Goal: Task Accomplishment & Management: Use online tool/utility

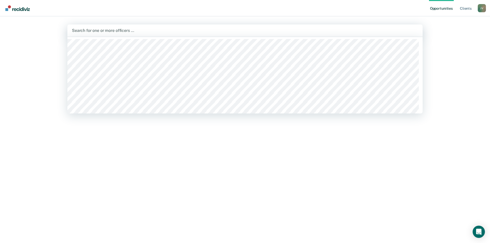
click at [102, 31] on div at bounding box center [245, 31] width 346 height 6
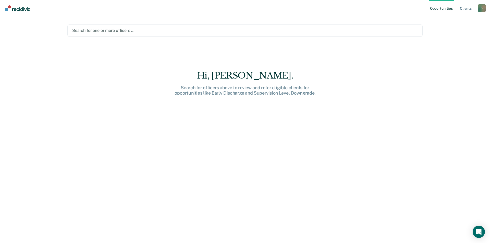
click at [104, 28] on div at bounding box center [245, 31] width 346 height 6
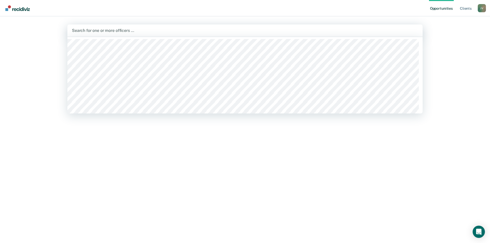
click at [104, 28] on div at bounding box center [245, 31] width 346 height 6
drag, startPoint x: 119, startPoint y: 51, endPoint x: 164, endPoint y: 136, distance: 96.5
click at [164, 136] on main "101 results available for search term j. Use Up and Down to choose options, pre…" at bounding box center [245, 123] width 368 height 215
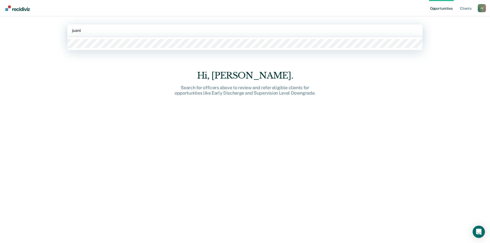
type input "juanit"
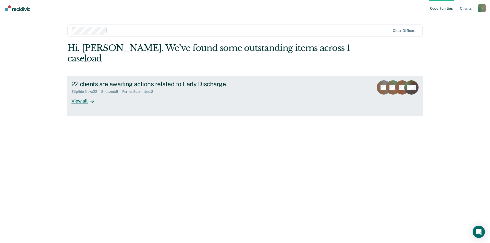
click at [90, 99] on icon at bounding box center [92, 101] width 4 height 4
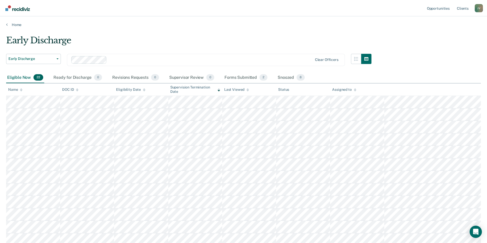
click at [143, 88] on div at bounding box center [144, 90] width 3 height 4
click at [218, 90] on icon at bounding box center [218, 90] width 3 height 1
click at [143, 88] on icon at bounding box center [144, 89] width 3 height 3
click at [143, 88] on div at bounding box center [144, 90] width 3 height 4
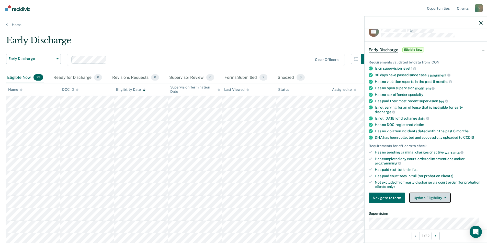
click at [418, 195] on button "Update Eligibility" at bounding box center [429, 198] width 41 height 10
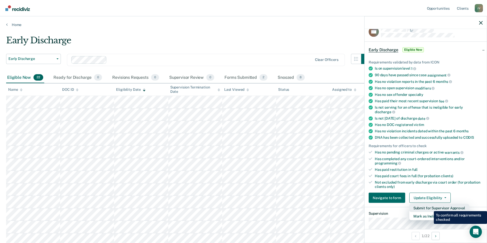
click at [430, 208] on button "Submit for Supervisor Approval" at bounding box center [439, 208] width 60 height 8
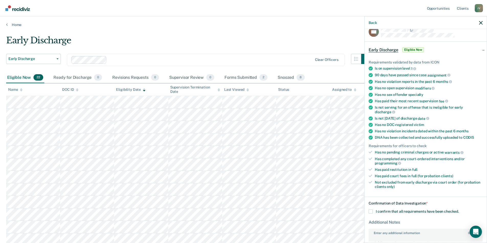
click at [377, 210] on span "I confirm that all requirements have been checked." at bounding box center [417, 212] width 83 height 4
click at [459, 210] on input "I confirm that all requirements have been checked." at bounding box center [459, 210] width 0 height 0
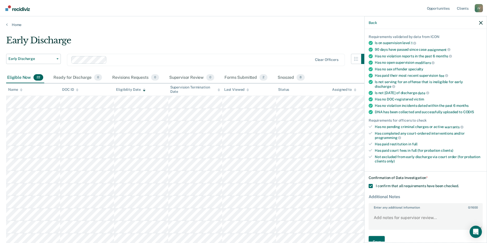
scroll to position [45, 0]
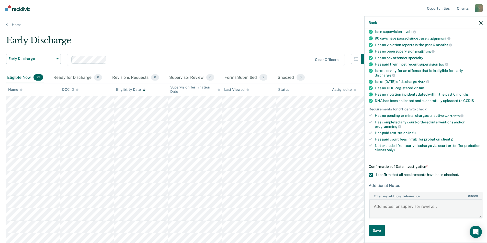
click at [403, 211] on textarea "Enter any additional information 0 / 1600" at bounding box center [425, 209] width 113 height 19
type textarea "Recommending informal PB due to still owing fees"
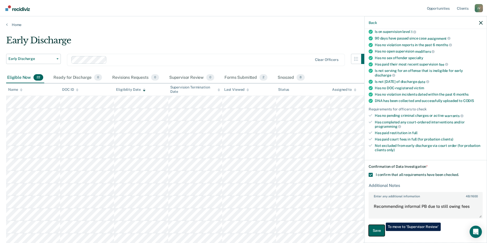
click at [382, 231] on button "Save" at bounding box center [376, 230] width 16 height 11
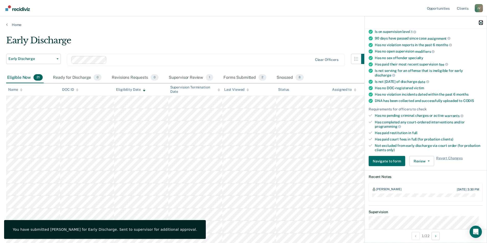
click at [480, 21] on icon "button" at bounding box center [481, 23] width 4 height 4
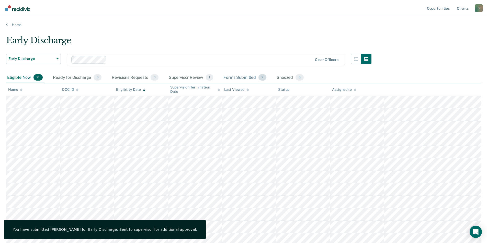
click at [246, 78] on div "Forms Submitted 2" at bounding box center [244, 77] width 45 height 11
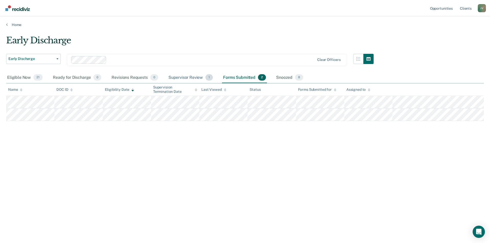
click at [203, 78] on div "Supervisor Review 1" at bounding box center [191, 77] width 47 height 11
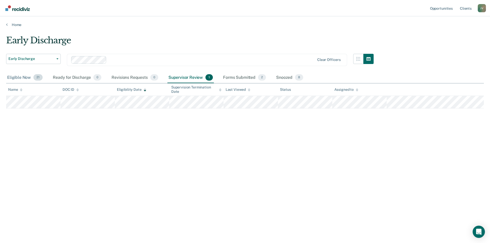
click at [31, 78] on div "Eligible Now 21" at bounding box center [25, 77] width 38 height 11
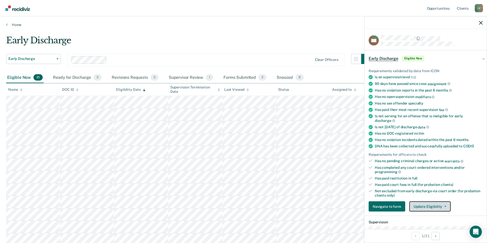
click at [434, 203] on button "Update Eligibility" at bounding box center [429, 207] width 41 height 10
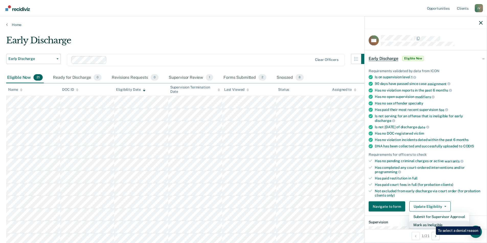
click at [432, 223] on button "Mark as Ineligible" at bounding box center [439, 225] width 60 height 8
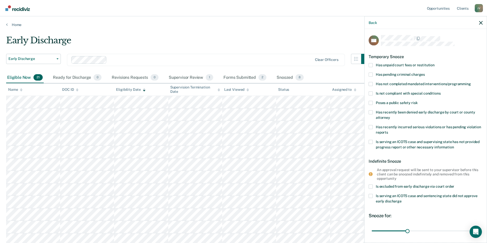
click at [374, 65] on label "Has unpaid court fees or restitution" at bounding box center [425, 65] width 114 height 5
click at [434, 63] on input "Has unpaid court fees or restitution" at bounding box center [434, 63] width 0 height 0
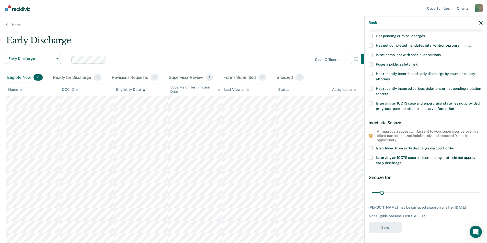
scroll to position [26, 0]
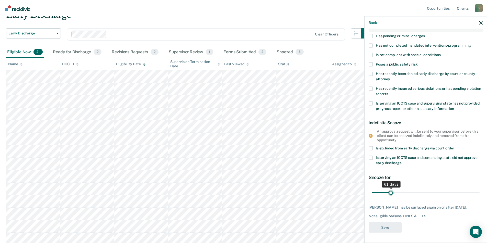
drag, startPoint x: 380, startPoint y: 187, endPoint x: 390, endPoint y: 188, distance: 9.8
type input "61"
click at [390, 189] on input "range" at bounding box center [425, 193] width 108 height 9
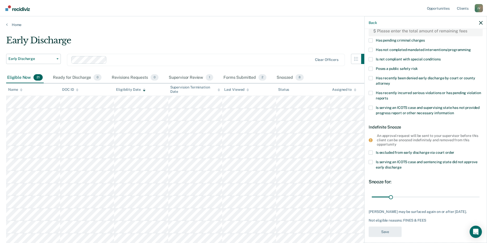
scroll to position [0, 0]
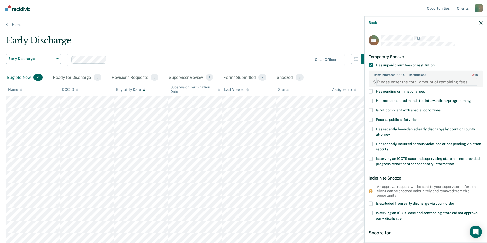
click at [399, 83] on FEESReasonInput "Remaining fees (COFO + Restitution): 0 / 10" at bounding box center [426, 82] width 101 height 8
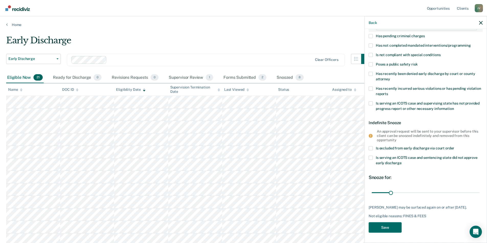
type FEESReasonInput "1510"
click at [387, 227] on button "Save" at bounding box center [384, 228] width 33 height 10
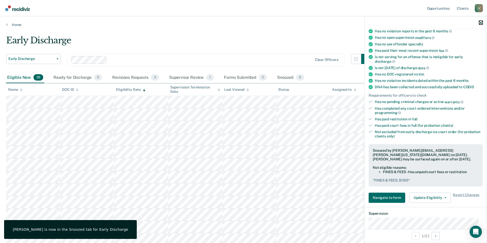
click at [481, 22] on icon "button" at bounding box center [481, 23] width 4 height 4
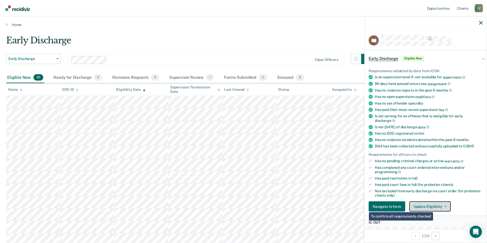
click at [446, 203] on button "Update Eligibility" at bounding box center [429, 207] width 41 height 10
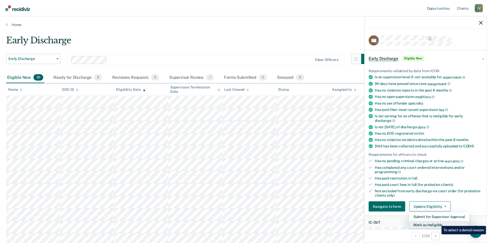
click at [437, 223] on button "Mark as Ineligible" at bounding box center [439, 225] width 60 height 8
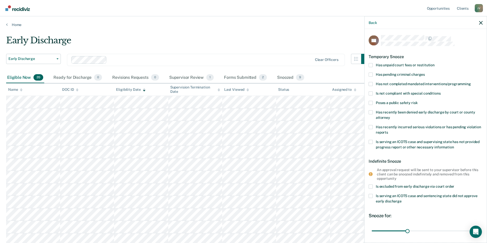
click at [380, 142] on span "Is serving an ICOTS case and supervising state has not provided progress report…" at bounding box center [428, 144] width 104 height 9
click at [454, 145] on input "Is serving an ICOTS case and supervising state has not provided progress report…" at bounding box center [454, 145] width 0 height 0
click at [385, 143] on span "Is serving an ICOTS case and supervising state has not provided progress report…" at bounding box center [428, 144] width 104 height 9
click at [454, 145] on input "Is serving an ICOTS case and supervising state has not provided progress report…" at bounding box center [454, 145] width 0 height 0
click at [385, 143] on span "Is serving an ICOTS case and supervising state has not provided progress report…" at bounding box center [428, 144] width 104 height 9
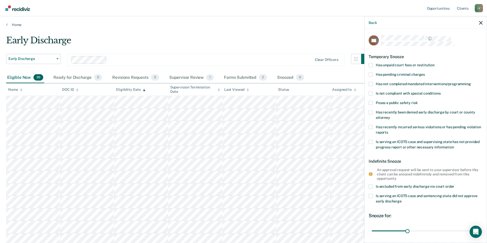
click at [454, 145] on input "Is serving an ICOTS case and supervising state has not provided progress report…" at bounding box center [454, 145] width 0 height 0
click at [406, 144] on label "Is serving an ICOTS case and supervising state has not provided progress report…" at bounding box center [425, 145] width 114 height 11
click at [454, 145] on input "Is serving an ICOTS case and supervising state has not provided progress report…" at bounding box center [454, 145] width 0 height 0
click at [398, 131] on span "Has recently incurred serious violations or has pending violation reports" at bounding box center [428, 129] width 105 height 9
click at [388, 131] on input "Has recently incurred serious violations or has pending violation reports" at bounding box center [388, 131] width 0 height 0
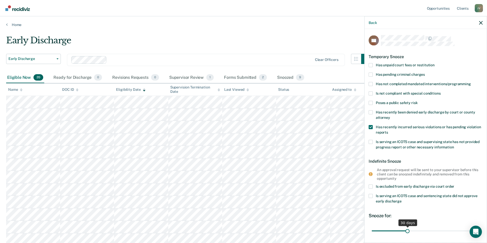
scroll to position [42, 0]
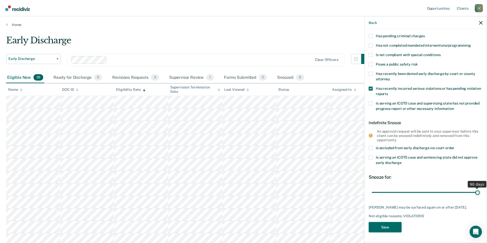
drag, startPoint x: 406, startPoint y: 188, endPoint x: 478, endPoint y: 188, distance: 72.0
type input "90"
click at [478, 188] on input "range" at bounding box center [425, 192] width 108 height 9
click at [391, 230] on button "Save" at bounding box center [384, 228] width 33 height 10
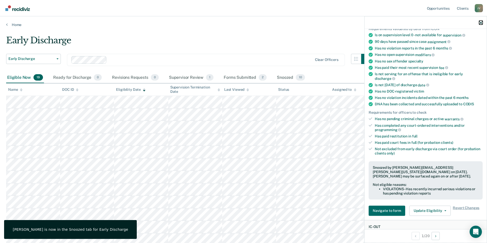
click at [482, 23] on icon "button" at bounding box center [481, 23] width 4 height 4
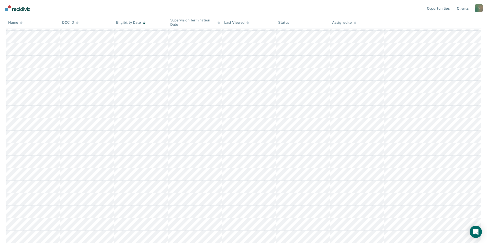
scroll to position [0, 0]
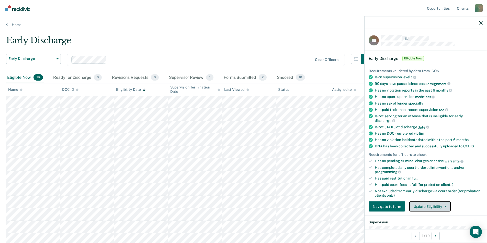
click at [429, 205] on button "Update Eligibility" at bounding box center [429, 207] width 41 height 10
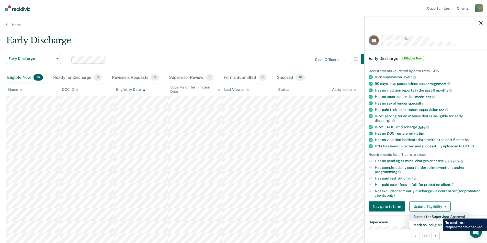
click at [439, 215] on button "Submit for Supervisor Approval" at bounding box center [439, 217] width 60 height 8
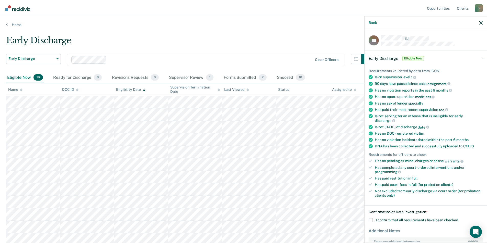
scroll to position [26, 0]
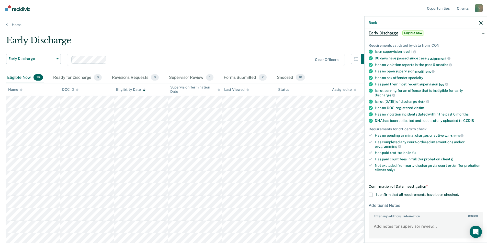
click at [373, 195] on label "I confirm that all requirements have been checked." at bounding box center [425, 195] width 114 height 4
click at [459, 193] on input "I confirm that all requirements have been checked." at bounding box center [459, 193] width 0 height 0
click at [386, 227] on textarea "Enter any additional information 0 / 1600" at bounding box center [425, 228] width 113 height 19
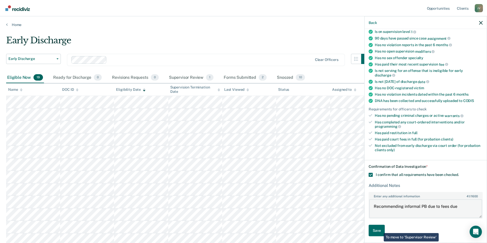
type textarea "Recommending informal PB due to fees due"
click at [380, 229] on button "Save" at bounding box center [376, 230] width 16 height 11
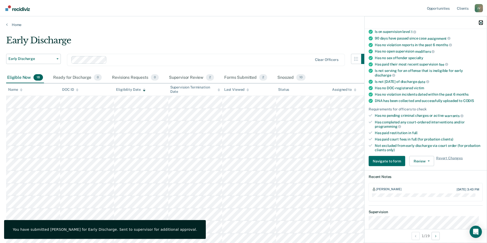
click at [480, 21] on button "button" at bounding box center [481, 22] width 4 height 4
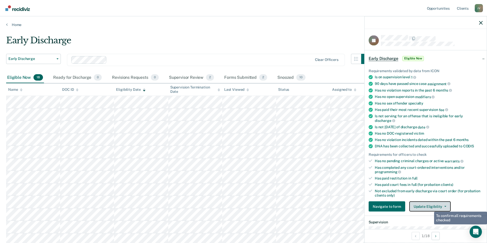
click at [430, 208] on button "Update Eligibility" at bounding box center [429, 207] width 41 height 10
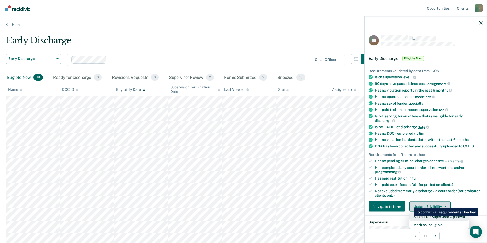
scroll to position [51, 0]
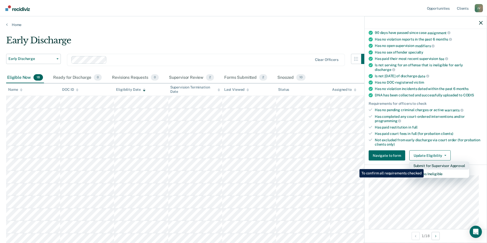
click at [424, 165] on button "Submit for Supervisor Approval" at bounding box center [439, 166] width 60 height 8
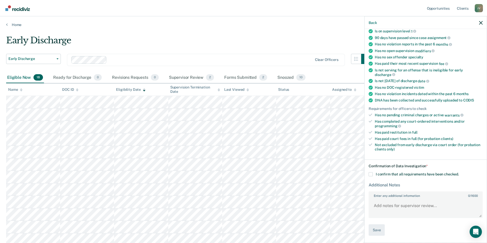
scroll to position [45, 0]
click at [375, 173] on label "I confirm that all requirements have been checked." at bounding box center [425, 175] width 114 height 4
click at [459, 173] on input "I confirm that all requirements have been checked." at bounding box center [459, 173] width 0 height 0
click at [393, 216] on textarea "Enter any additional information 0 / 1600" at bounding box center [425, 209] width 113 height 19
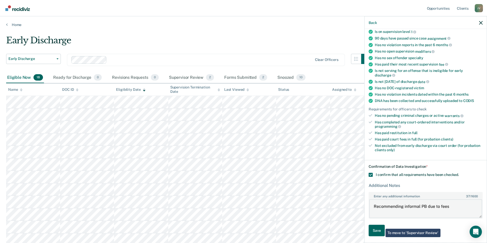
type textarea "Recommending informal PB due to fees"
click at [378, 228] on button "Save" at bounding box center [376, 230] width 16 height 11
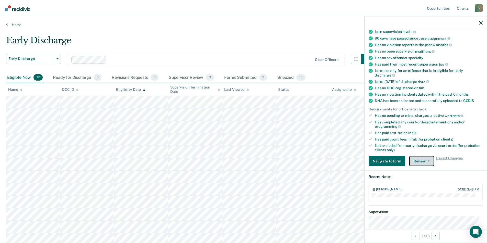
click at [424, 159] on button "Review" at bounding box center [421, 161] width 25 height 10
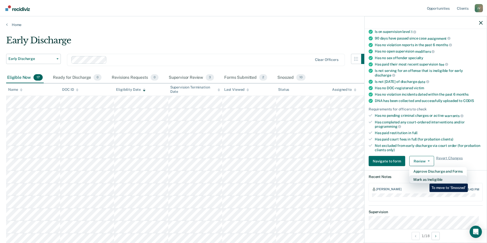
click at [426, 180] on button "Mark as Ineligible" at bounding box center [437, 180] width 57 height 8
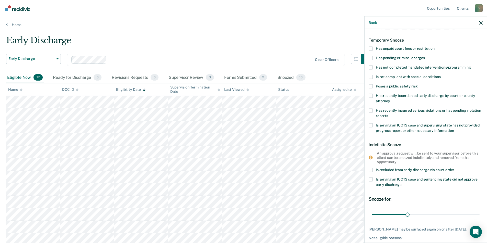
scroll to position [0, 0]
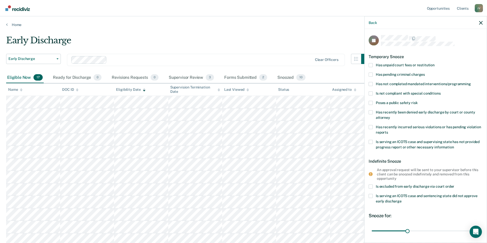
click at [373, 141] on label "Is serving an ICOTS case and supervising state has not provided progress report…" at bounding box center [425, 145] width 114 height 11
click at [454, 145] on input "Is serving an ICOTS case and supervising state has not provided progress report…" at bounding box center [454, 145] width 0 height 0
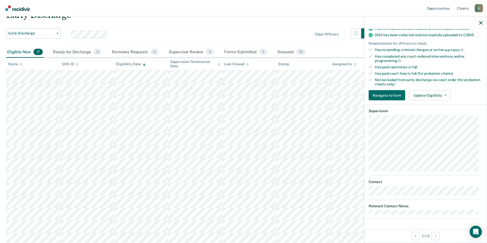
scroll to position [111, 0]
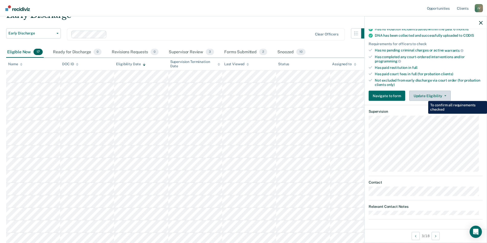
click at [424, 97] on div "Update Eligibility Submit for Supervisor Approval [PERSON_NAME] as Ineligible" at bounding box center [429, 96] width 41 height 10
click at [442, 96] on button "Update Eligibility" at bounding box center [429, 96] width 41 height 10
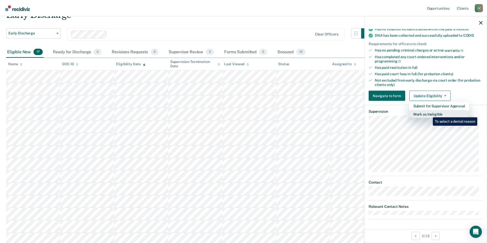
click at [429, 114] on button "Mark as Ineligible" at bounding box center [439, 114] width 60 height 8
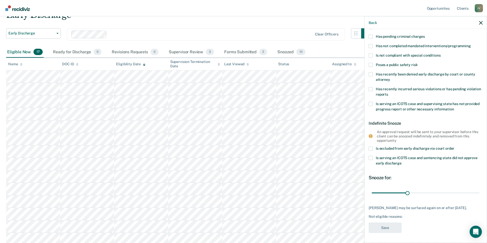
scroll to position [13, 0]
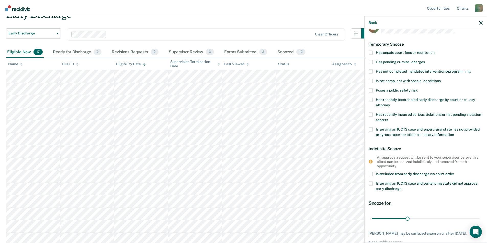
click at [371, 54] on label "Has unpaid court fees or restitution" at bounding box center [425, 53] width 114 height 5
click at [434, 51] on input "Has unpaid court fees or restitution" at bounding box center [434, 51] width 0 height 0
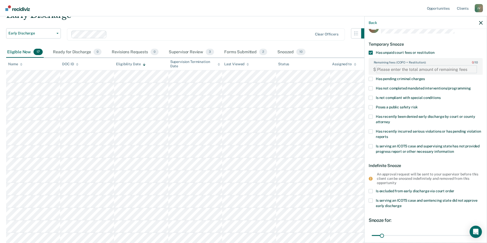
click at [392, 68] on FEESReasonInput "Remaining fees (COFO + Restitution): 0 / 10" at bounding box center [426, 69] width 101 height 8
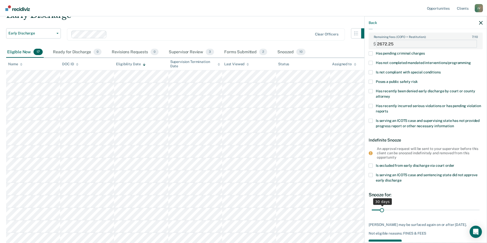
type FEESReasonInput "2672.25"
drag, startPoint x: 382, startPoint y: 211, endPoint x: 398, endPoint y: 213, distance: 16.2
type input "89"
click at [398, 213] on input "range" at bounding box center [425, 210] width 108 height 9
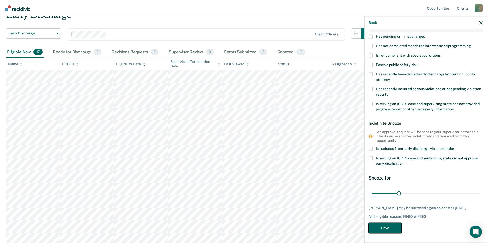
click at [384, 227] on button "Save" at bounding box center [384, 228] width 33 height 10
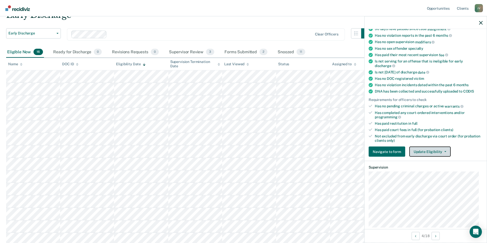
click at [419, 150] on button "Update Eligibility" at bounding box center [429, 152] width 41 height 10
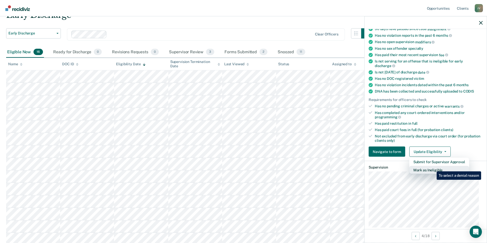
click at [433, 168] on button "Mark as Ineligible" at bounding box center [439, 170] width 60 height 8
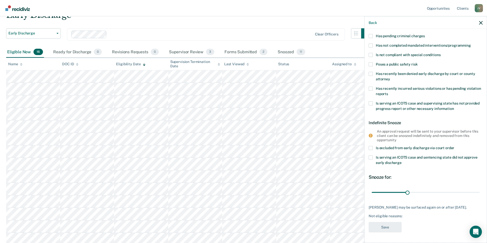
scroll to position [17, 0]
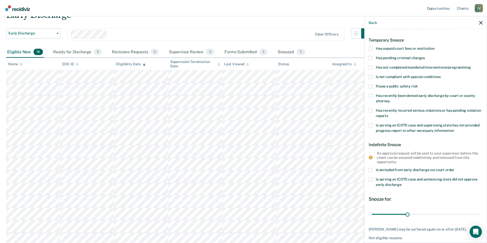
click at [387, 48] on span "Has unpaid court fees or restitution" at bounding box center [405, 48] width 59 height 4
click at [434, 46] on input "Has unpaid court fees or restitution" at bounding box center [434, 46] width 0 height 0
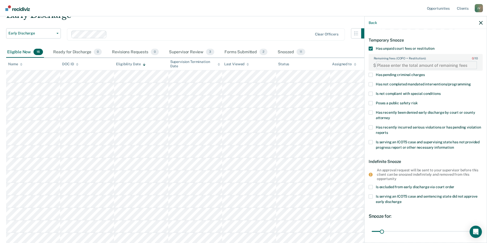
click at [388, 65] on FEESReasonInput "Remaining fees (COFO + Restitution): 0 / 10" at bounding box center [426, 65] width 101 height 8
type FEESReasonInput "292"
drag, startPoint x: 381, startPoint y: 230, endPoint x: 392, endPoint y: 231, distance: 11.5
click at [392, 231] on input "range" at bounding box center [425, 231] width 108 height 9
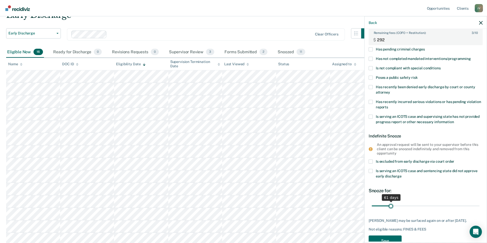
type input "61"
click at [390, 205] on input "range" at bounding box center [425, 206] width 108 height 9
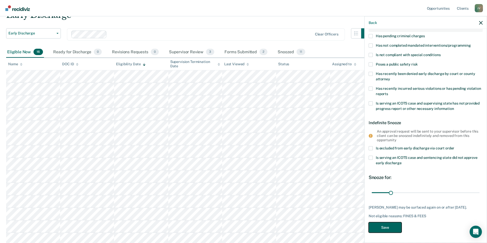
click at [389, 226] on button "Save" at bounding box center [384, 228] width 33 height 10
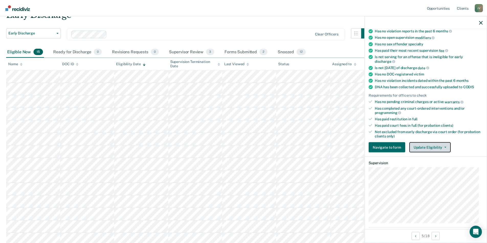
click at [433, 146] on button "Update Eligibility" at bounding box center [429, 148] width 41 height 10
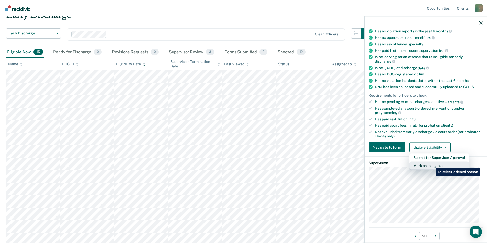
click at [431, 164] on button "Mark as Ineligible" at bounding box center [439, 166] width 60 height 8
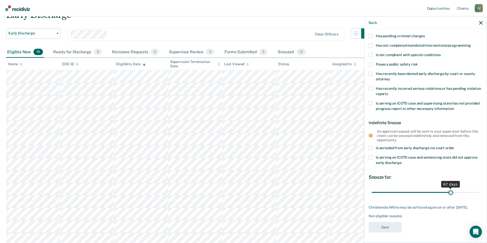
drag, startPoint x: 406, startPoint y: 189, endPoint x: 447, endPoint y: 188, distance: 41.7
type input "67"
click at [447, 188] on input "range" at bounding box center [425, 192] width 108 height 9
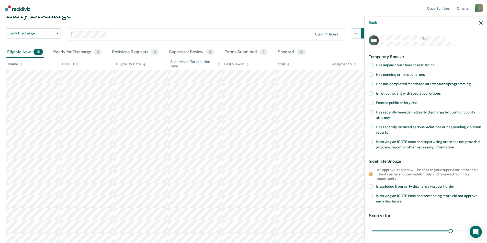
click at [391, 65] on span "Has unpaid court fees or restitution" at bounding box center [405, 65] width 59 height 4
click at [434, 63] on input "Has unpaid court fees or restitution" at bounding box center [434, 63] width 0 height 0
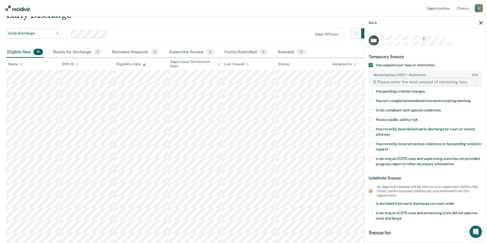
click at [384, 82] on FEESReasonInput "Remaining fees (COFO + Restitution): 0 / 10" at bounding box center [426, 82] width 101 height 8
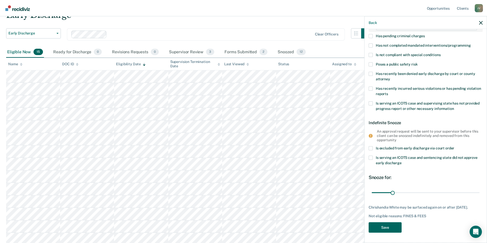
type FEESReasonInput "19777.70"
click at [384, 226] on button "Save" at bounding box center [384, 228] width 33 height 10
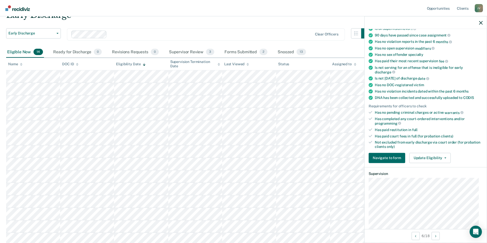
scroll to position [70, 0]
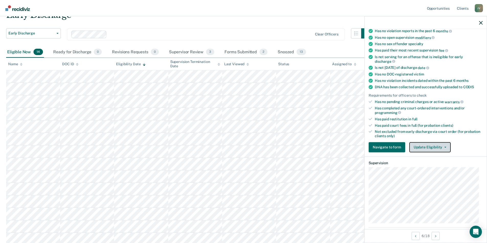
click at [428, 145] on button "Update Eligibility" at bounding box center [429, 147] width 41 height 10
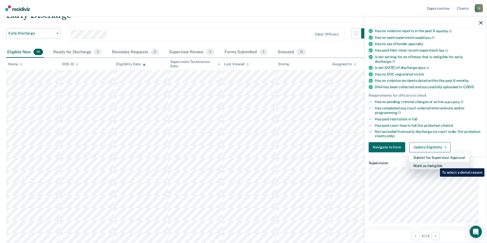
click at [436, 165] on button "Mark as Ineligible" at bounding box center [439, 166] width 60 height 8
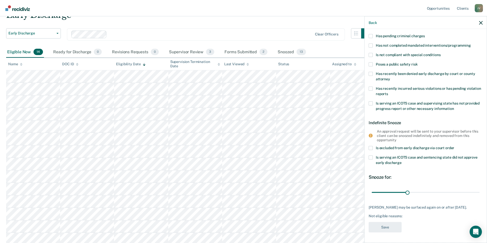
scroll to position [0, 0]
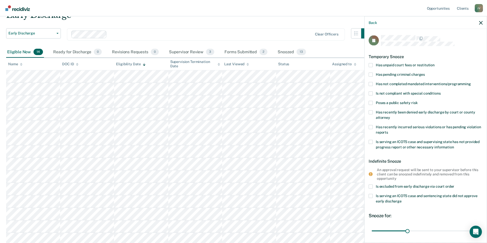
click at [387, 65] on span "Has unpaid court fees or restitution" at bounding box center [405, 65] width 59 height 4
click at [434, 63] on input "Has unpaid court fees or restitution" at bounding box center [434, 63] width 0 height 0
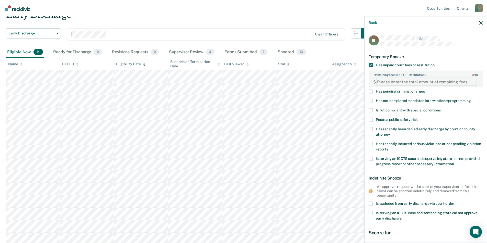
click at [384, 80] on FEESReasonInput "Remaining fees (COFO + Restitution): 0 / 10" at bounding box center [426, 82] width 101 height 8
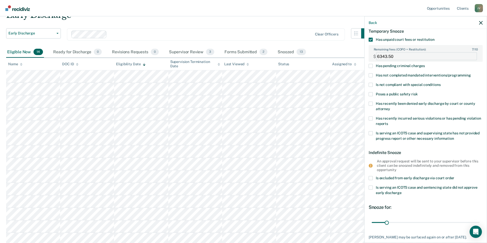
scroll to position [51, 0]
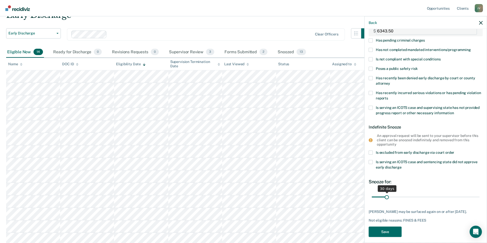
type FEESReasonInput "6343.50"
drag, startPoint x: 386, startPoint y: 197, endPoint x: 415, endPoint y: 198, distance: 29.4
type input "98"
click at [415, 198] on input "range" at bounding box center [425, 197] width 108 height 9
click at [384, 233] on button "Save" at bounding box center [384, 232] width 33 height 10
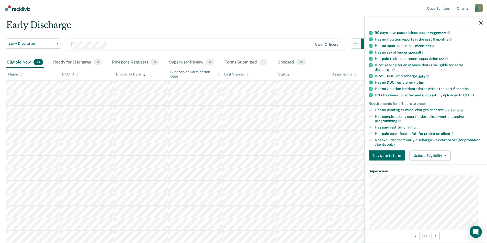
scroll to position [41, 0]
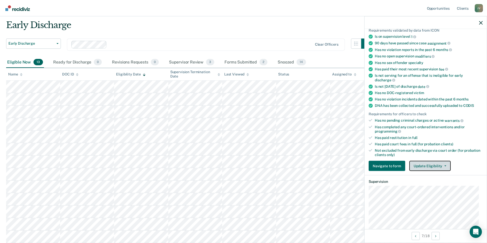
click at [435, 164] on button "Update Eligibility" at bounding box center [429, 166] width 41 height 10
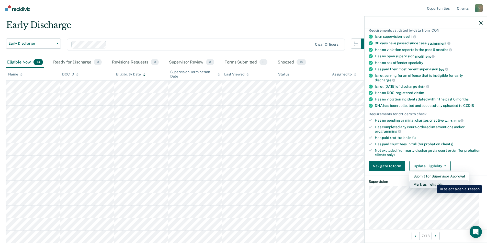
click at [433, 181] on button "Mark as Ineligible" at bounding box center [439, 185] width 60 height 8
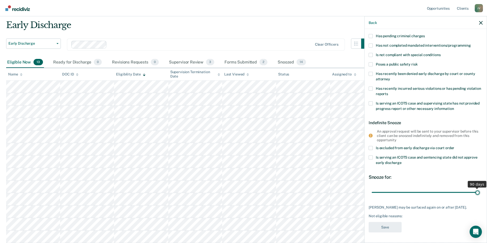
drag, startPoint x: 406, startPoint y: 190, endPoint x: 477, endPoint y: 188, distance: 70.5
type input "90"
click at [477, 188] on input "range" at bounding box center [425, 192] width 108 height 9
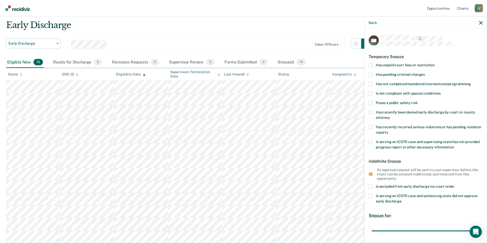
click at [387, 64] on span "Has unpaid court fees or restitution" at bounding box center [405, 65] width 59 height 4
click at [434, 63] on input "Has unpaid court fees or restitution" at bounding box center [434, 63] width 0 height 0
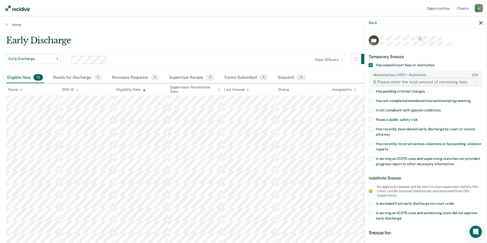
click at [388, 84] on FEESReasonInput "Remaining fees (COFO + Restitution): 0 / 10" at bounding box center [426, 82] width 101 height 8
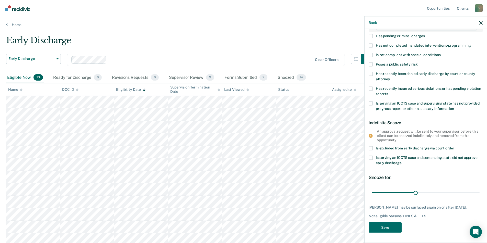
scroll to position [15, 0]
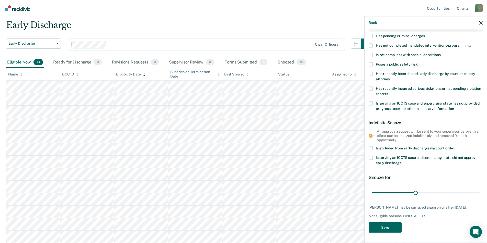
type FEESReasonInput "1471.25"
click at [383, 227] on button "Save" at bounding box center [384, 228] width 33 height 10
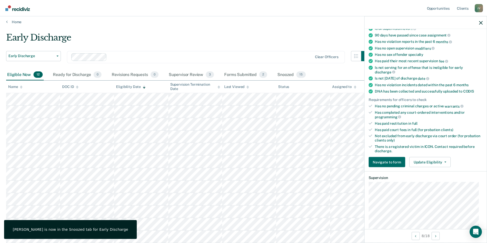
scroll to position [70, 0]
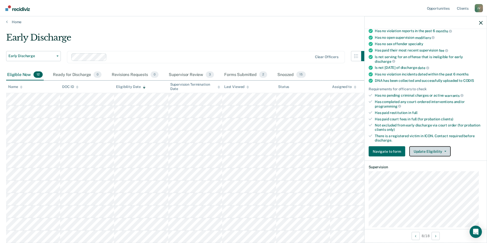
click at [427, 152] on button "Update Eligibility" at bounding box center [429, 152] width 41 height 10
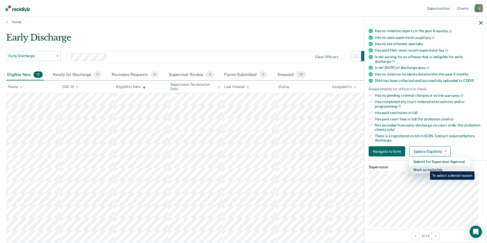
click at [426, 168] on button "Mark as Ineligible" at bounding box center [439, 170] width 60 height 8
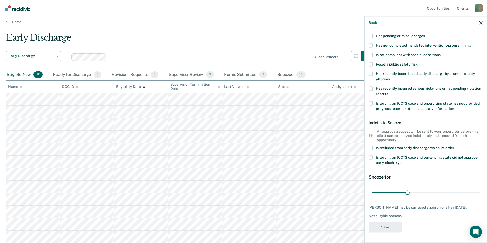
scroll to position [0, 0]
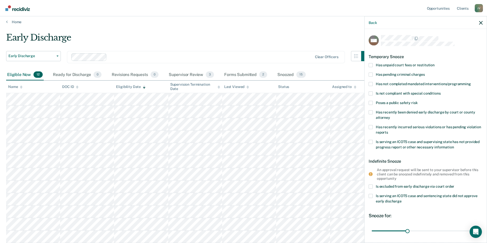
click at [373, 63] on label "Has unpaid court fees or restitution" at bounding box center [425, 65] width 114 height 5
click at [434, 63] on input "Has unpaid court fees or restitution" at bounding box center [434, 63] width 0 height 0
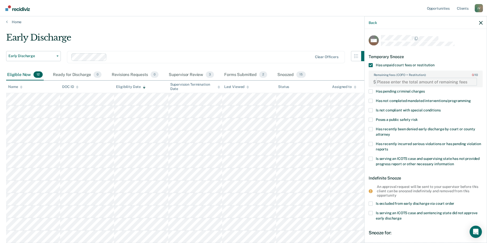
click at [396, 81] on FEESReasonInput "Remaining fees (COFO + Restitution): 0 / 10" at bounding box center [426, 82] width 101 height 8
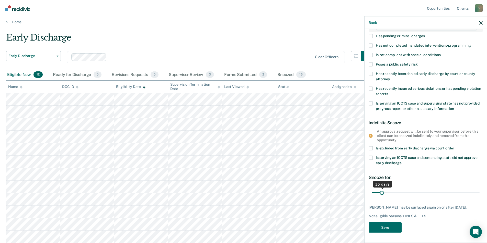
type FEESReasonInput "14743.79"
drag, startPoint x: 381, startPoint y: 188, endPoint x: 414, endPoint y: 190, distance: 33.0
type input "150"
click at [414, 190] on input "range" at bounding box center [425, 193] width 108 height 9
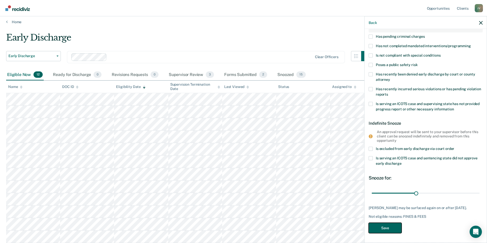
click at [390, 226] on button "Save" at bounding box center [384, 228] width 33 height 10
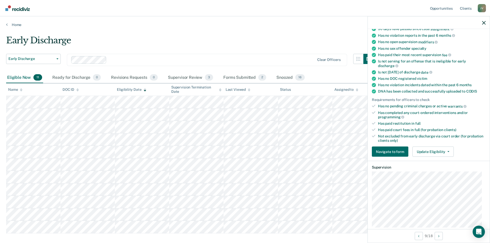
scroll to position [44, 0]
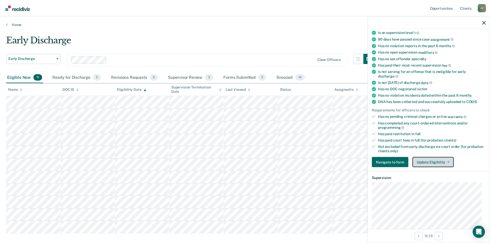
click at [424, 158] on button "Update Eligibility" at bounding box center [433, 162] width 41 height 10
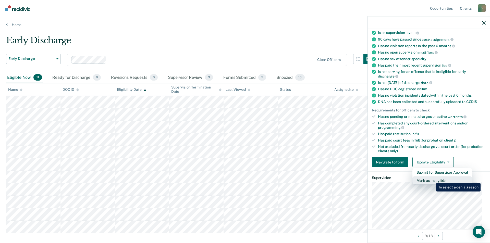
click at [433, 180] on button "Mark as Ineligible" at bounding box center [443, 181] width 60 height 8
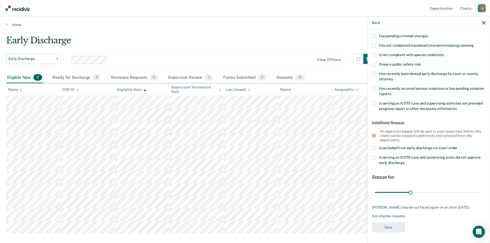
scroll to position [0, 0]
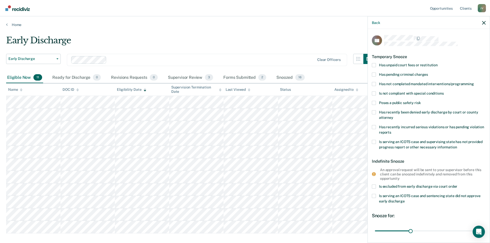
click at [370, 61] on div "CS Temporary Snooze Has unpaid court fees or restitution Has pending criminal c…" at bounding box center [429, 135] width 122 height 213
click at [376, 64] on label "Has unpaid court fees or restitution" at bounding box center [429, 65] width 114 height 5
click at [438, 63] on input "Has unpaid court fees or restitution" at bounding box center [438, 63] width 0 height 0
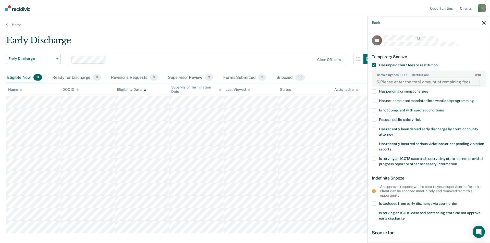
click at [400, 85] on FEESReasonInput "Remaining fees (COFO + Restitution): 0 / 10" at bounding box center [430, 82] width 101 height 8
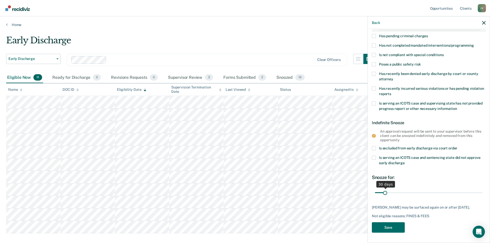
type FEESReasonInput "4137"
drag, startPoint x: 384, startPoint y: 190, endPoint x: 407, endPoint y: 190, distance: 23.8
click at [407, 190] on input "range" at bounding box center [429, 193] width 108 height 9
type input "110"
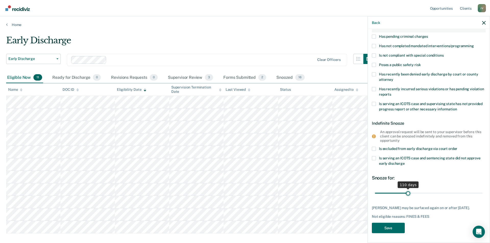
click at [407, 193] on input "range" at bounding box center [429, 193] width 108 height 9
click at [383, 227] on button "Save" at bounding box center [388, 228] width 33 height 10
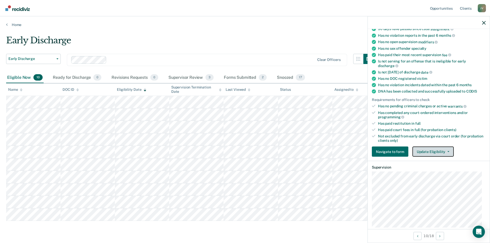
click at [425, 151] on button "Update Eligibility" at bounding box center [433, 152] width 41 height 10
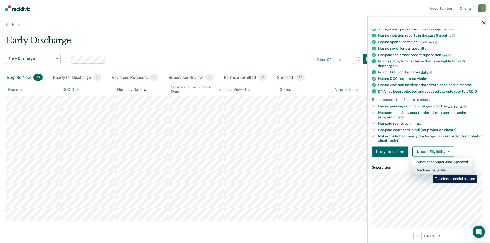
click at [429, 171] on button "Mark as Ineligible" at bounding box center [443, 170] width 60 height 8
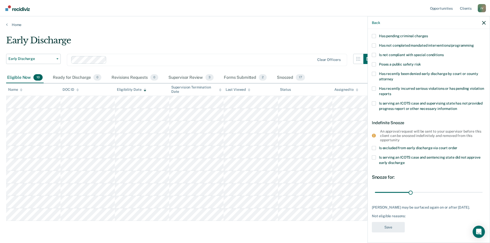
scroll to position [0, 0]
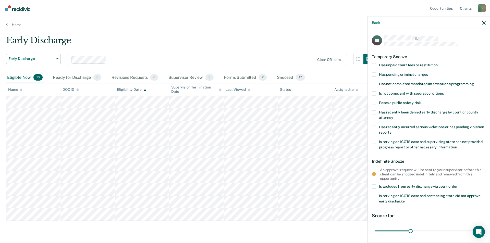
click at [376, 68] on div "Has unpaid court fees or restitution" at bounding box center [429, 67] width 114 height 9
click at [374, 64] on span at bounding box center [374, 65] width 4 height 4
click at [438, 63] on input "Has unpaid court fees or restitution" at bounding box center [438, 63] width 0 height 0
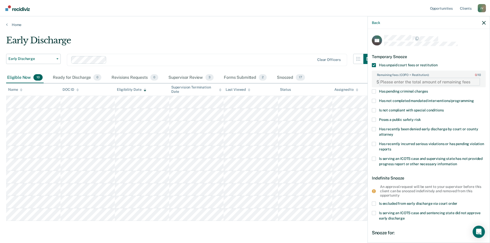
click at [395, 79] on FEESReasonInput "Remaining fees (COFO + Restitution): 0 / 10" at bounding box center [430, 82] width 101 height 8
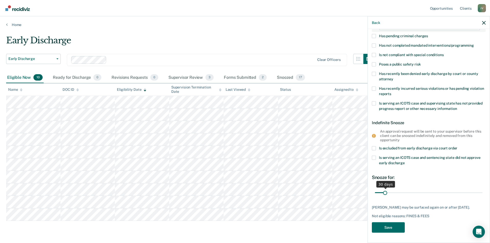
type FEESReasonInput "3353.32"
drag, startPoint x: 385, startPoint y: 189, endPoint x: 418, endPoint y: 188, distance: 32.7
type input "150"
click at [418, 189] on input "range" at bounding box center [429, 193] width 108 height 9
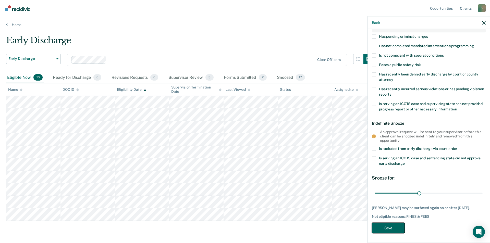
click at [388, 227] on button "Save" at bounding box center [388, 228] width 33 height 10
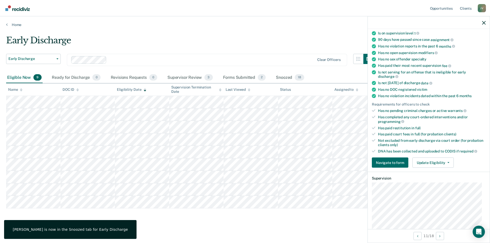
scroll to position [66, 0]
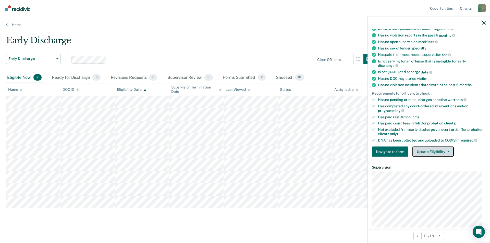
click at [425, 150] on button "Update Eligibility" at bounding box center [433, 152] width 41 height 10
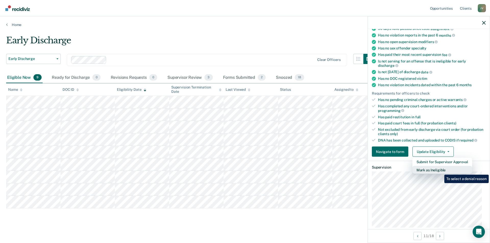
click at [441, 171] on button "Mark as Ineligible" at bounding box center [443, 170] width 60 height 8
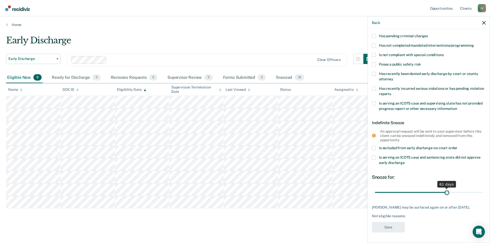
drag, startPoint x: 409, startPoint y: 189, endPoint x: 445, endPoint y: 188, distance: 35.8
type input "61"
click at [445, 188] on input "range" at bounding box center [429, 192] width 108 height 9
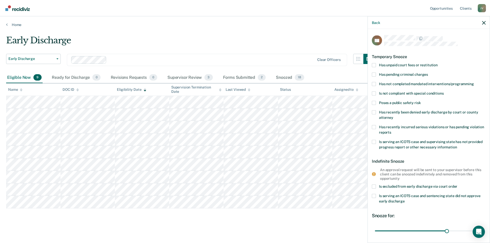
click at [374, 63] on span at bounding box center [374, 65] width 4 height 4
click at [438, 63] on input "Has unpaid court fees or restitution" at bounding box center [438, 63] width 0 height 0
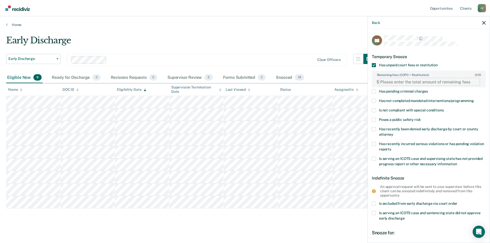
click at [402, 82] on FEESReasonInput "Remaining fees (COFO + Restitution): 0 / 10" at bounding box center [430, 82] width 101 height 8
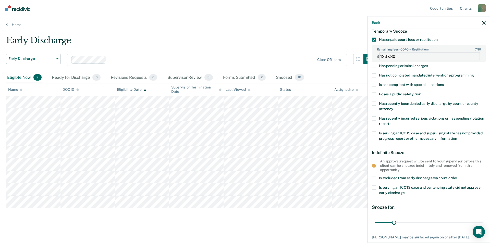
scroll to position [59, 0]
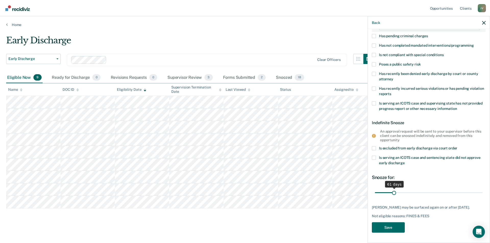
type FEESReasonInput "1337.80"
drag, startPoint x: 394, startPoint y: 190, endPoint x: 418, endPoint y: 189, distance: 24.3
type input "150"
click at [418, 189] on input "range" at bounding box center [429, 193] width 108 height 9
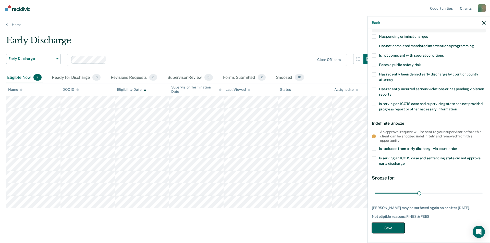
click at [392, 228] on button "Save" at bounding box center [388, 228] width 33 height 10
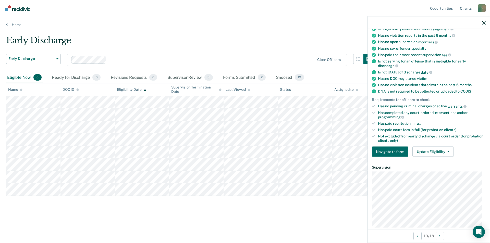
scroll to position [44, 0]
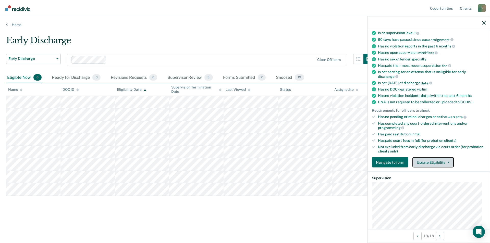
click at [434, 162] on button "Update Eligibility" at bounding box center [433, 163] width 41 height 10
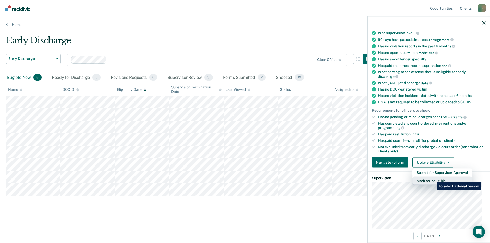
click at [433, 179] on button "Mark as Ineligible" at bounding box center [443, 181] width 60 height 8
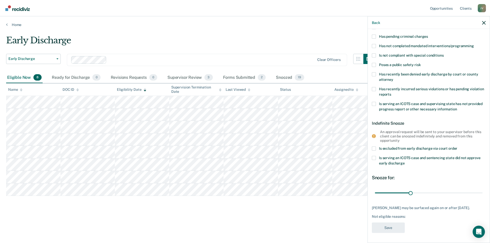
scroll to position [0, 0]
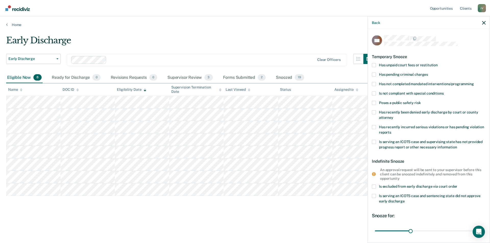
click at [404, 82] on span "Has not completed mandated interventions/programming" at bounding box center [426, 84] width 95 height 4
click at [474, 82] on input "Has not completed mandated interventions/programming" at bounding box center [474, 82] width 0 height 0
click at [398, 66] on span "Has unpaid court fees or restitution" at bounding box center [408, 65] width 59 height 4
click at [438, 63] on input "Has unpaid court fees or restitution" at bounding box center [438, 63] width 0 height 0
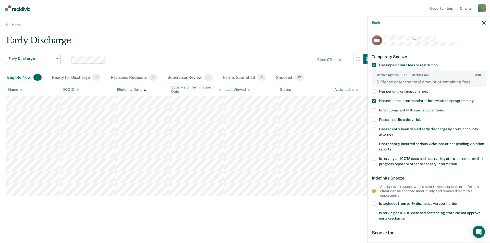
click at [397, 66] on span "Has unpaid court fees or restitution" at bounding box center [408, 65] width 59 height 4
click at [438, 63] on input "Has unpaid court fees or restitution" at bounding box center [438, 63] width 0 height 0
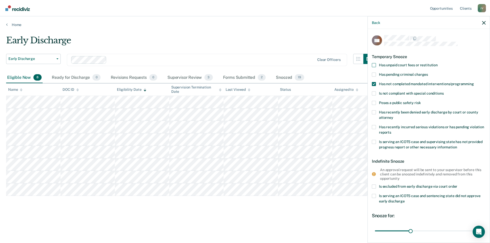
scroll to position [38, 0]
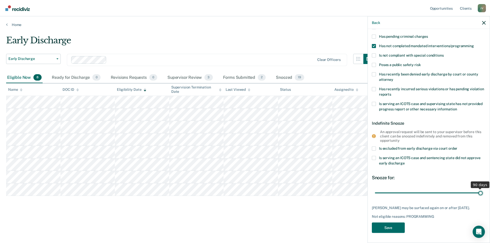
drag, startPoint x: 409, startPoint y: 192, endPoint x: 480, endPoint y: 190, distance: 70.5
type input "90"
click at [480, 190] on input "range" at bounding box center [429, 193] width 108 height 9
click at [390, 226] on button "Save" at bounding box center [388, 228] width 33 height 10
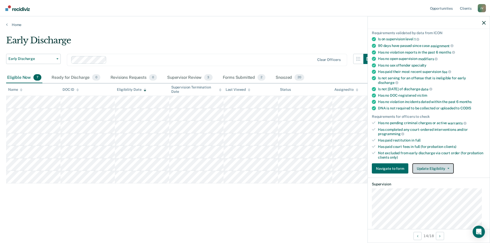
click at [445, 167] on button "Update Eligibility" at bounding box center [433, 169] width 41 height 10
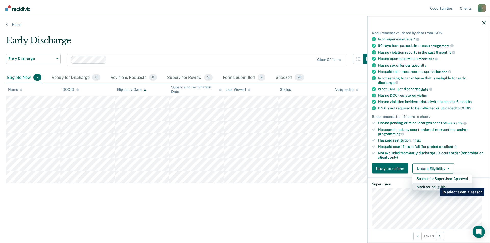
click at [437, 184] on button "Mark as Ineligible" at bounding box center [443, 187] width 60 height 8
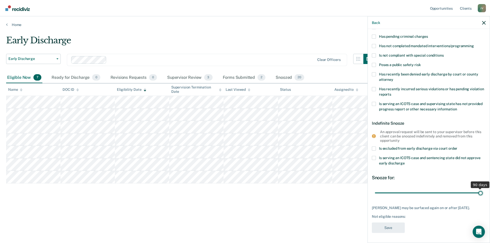
drag, startPoint x: 410, startPoint y: 192, endPoint x: 481, endPoint y: 190, distance: 71.6
type input "90"
click at [481, 190] on input "range" at bounding box center [429, 193] width 108 height 9
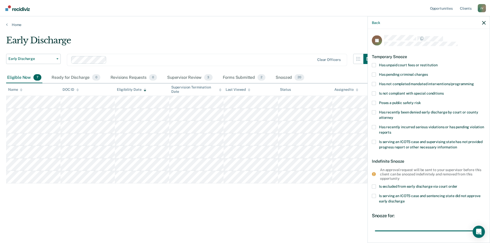
click at [390, 85] on span "Has not completed mandated interventions/programming" at bounding box center [426, 84] width 95 height 4
click at [474, 82] on input "Has not completed mandated interventions/programming" at bounding box center [474, 82] width 0 height 0
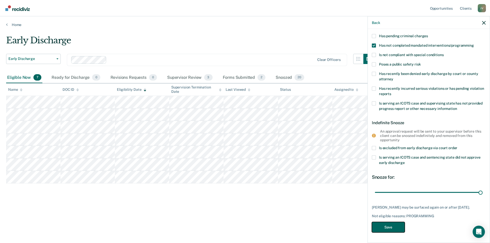
click at [390, 230] on button "Save" at bounding box center [388, 228] width 33 height 10
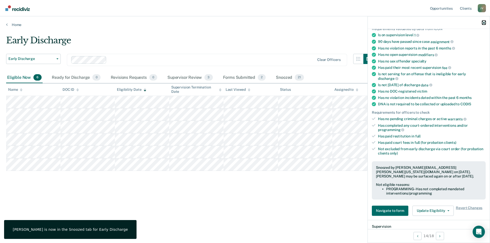
click at [483, 23] on icon "button" at bounding box center [485, 23] width 4 height 4
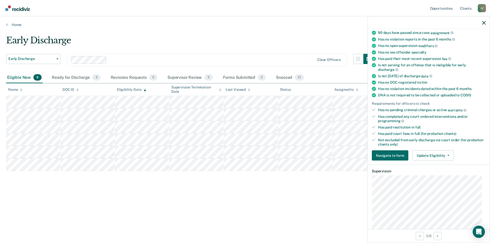
scroll to position [111, 0]
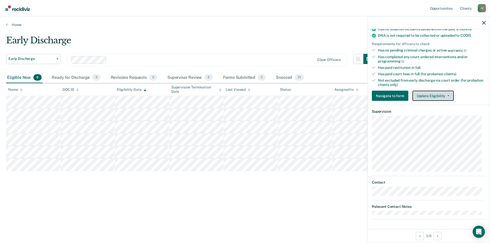
click at [428, 94] on button "Update Eligibility" at bounding box center [433, 96] width 41 height 10
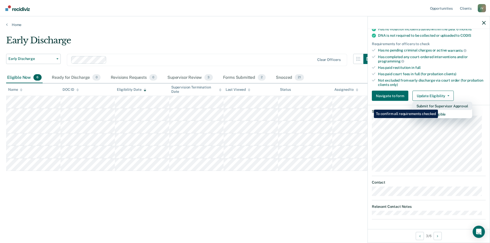
click at [439, 106] on button "Submit for Supervisor Approval" at bounding box center [443, 106] width 60 height 8
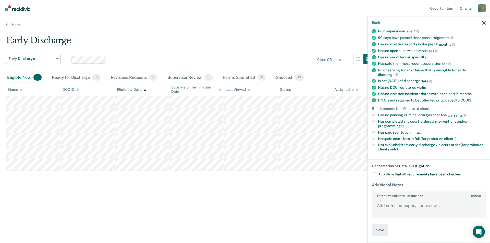
scroll to position [45, 0]
click at [380, 176] on span "I confirm that all requirements have been checked." at bounding box center [420, 175] width 83 height 4
click at [462, 173] on input "I confirm that all requirements have been checked." at bounding box center [462, 173] width 0 height 0
click at [382, 230] on button "Save" at bounding box center [380, 230] width 16 height 11
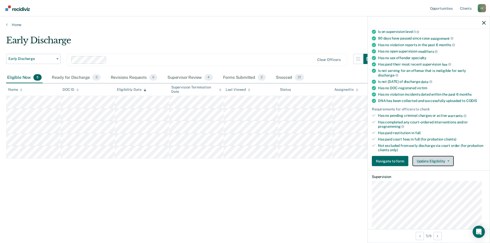
click at [439, 162] on button "Update Eligibility" at bounding box center [433, 161] width 41 height 10
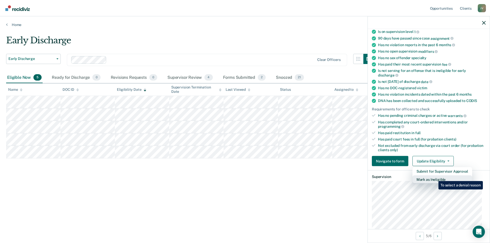
click at [435, 178] on button "Mark as Ineligible" at bounding box center [443, 180] width 60 height 8
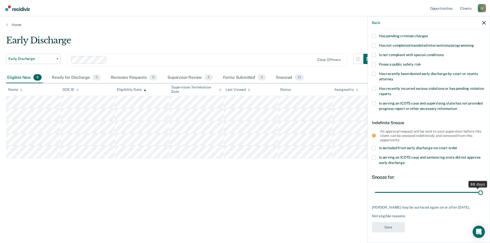
scroll to position [42, 0]
drag, startPoint x: 409, startPoint y: 189, endPoint x: 479, endPoint y: 189, distance: 69.5
type input "90"
click at [479, 189] on input "range" at bounding box center [429, 192] width 108 height 9
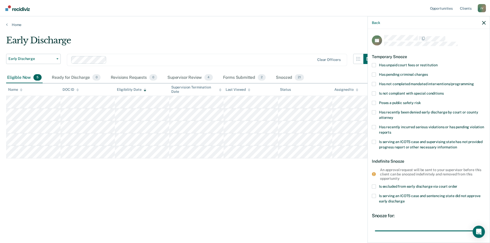
click at [381, 66] on span "Has unpaid court fees or restitution" at bounding box center [408, 65] width 59 height 4
click at [438, 63] on input "Has unpaid court fees or restitution" at bounding box center [438, 63] width 0 height 0
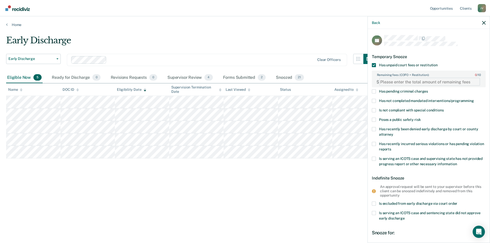
paste FEESReasonInput "3443.75"
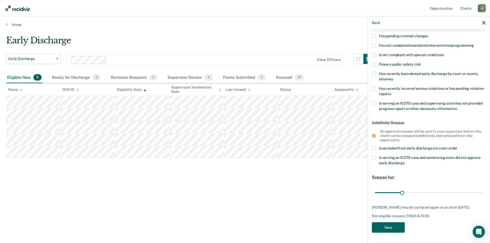
type FEESReasonInput "3443.75"
click at [395, 225] on button "Save" at bounding box center [388, 228] width 33 height 10
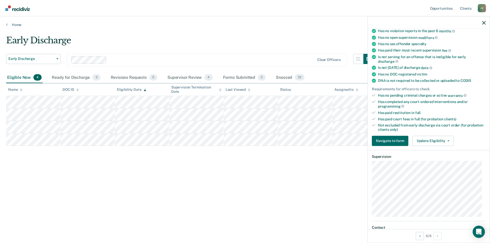
scroll to position [0, 0]
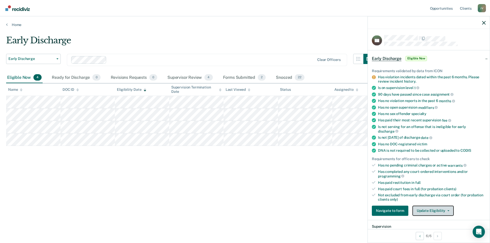
click at [439, 212] on button "Update Eligibility" at bounding box center [433, 211] width 41 height 10
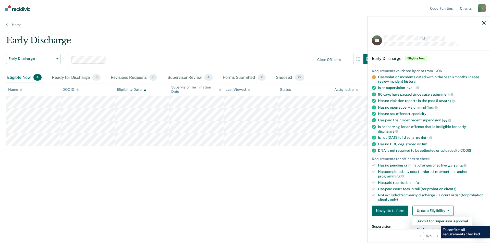
scroll to position [4, 0]
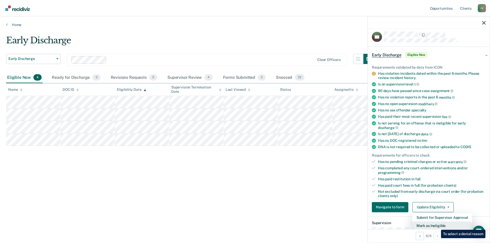
click at [438, 226] on button "Mark as Ineligible" at bounding box center [443, 226] width 60 height 8
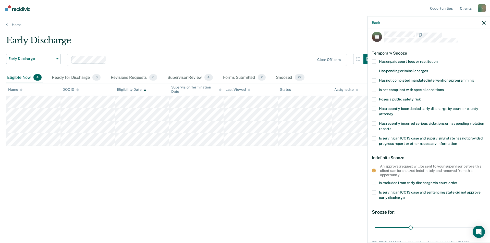
scroll to position [42, 0]
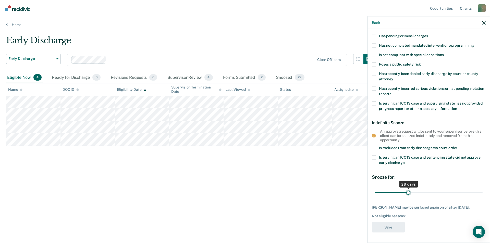
click at [407, 189] on input "range" at bounding box center [429, 192] width 108 height 9
drag, startPoint x: 407, startPoint y: 189, endPoint x: 480, endPoint y: 185, distance: 72.4
type input "90"
click at [480, 189] on input "range" at bounding box center [429, 193] width 108 height 9
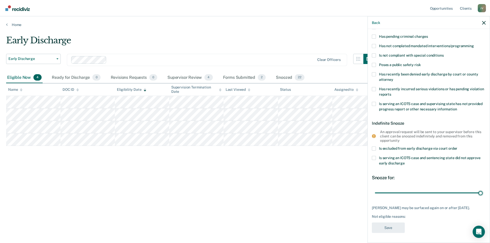
scroll to position [0, 0]
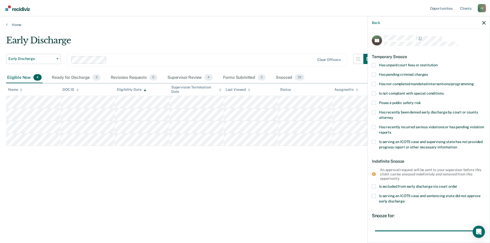
click at [392, 65] on span "Has unpaid court fees or restitution" at bounding box center [408, 65] width 59 height 4
click at [438, 63] on input "Has unpaid court fees or restitution" at bounding box center [438, 63] width 0 height 0
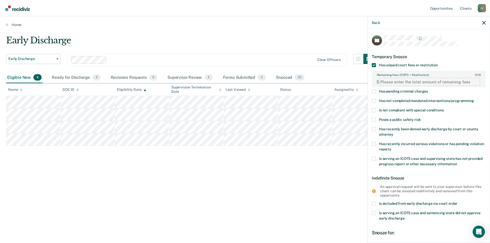
paste FEESReasonInput "1530.00"
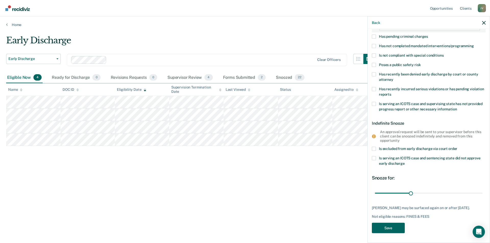
type FEESReasonInput "1530.00"
click at [399, 226] on button "Save" at bounding box center [388, 228] width 33 height 10
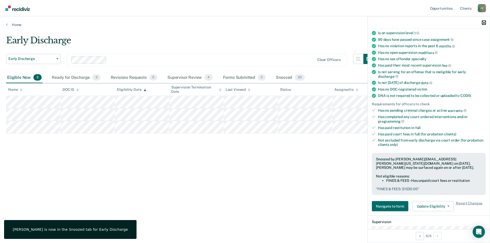
click at [483, 24] on icon "button" at bounding box center [485, 23] width 4 height 4
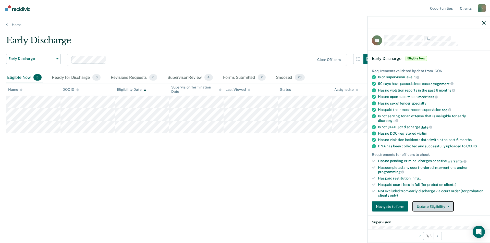
click at [446, 206] on span "button" at bounding box center [448, 206] width 4 height 1
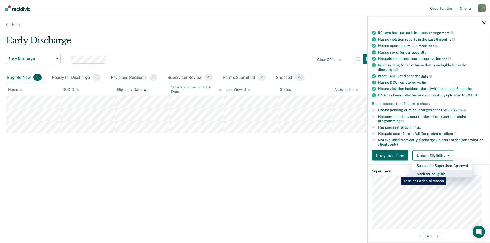
click at [447, 173] on button "Mark as Ineligible" at bounding box center [443, 174] width 60 height 8
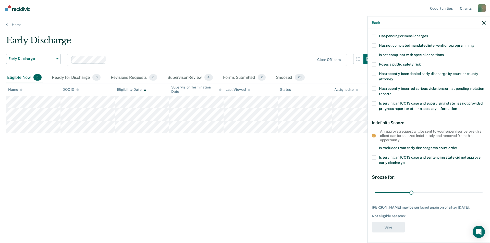
scroll to position [0, 0]
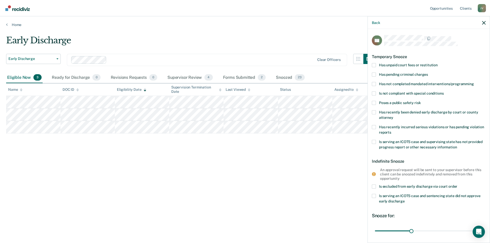
click at [403, 65] on span "Has unpaid court fees or restitution" at bounding box center [408, 65] width 59 height 4
click at [438, 63] on input "Has unpaid court fees or restitution" at bounding box center [438, 63] width 0 height 0
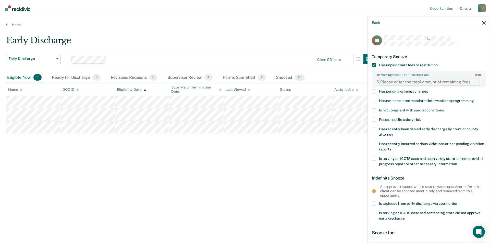
click at [390, 80] on FEESReasonInput "Remaining fees (COFO + Restitution): 0 / 10" at bounding box center [430, 82] width 101 height 8
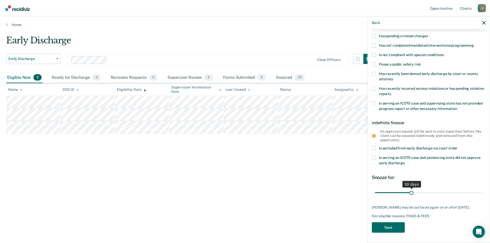
type FEESReasonInput "7"
drag, startPoint x: 411, startPoint y: 188, endPoint x: 483, endPoint y: 186, distance: 72.1
type input "88"
click at [483, 189] on input "range" at bounding box center [429, 193] width 108 height 9
click at [398, 229] on button "Save" at bounding box center [388, 228] width 33 height 10
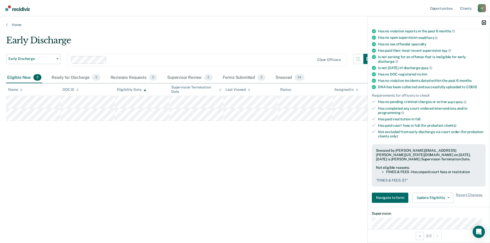
click at [484, 22] on icon "button" at bounding box center [485, 23] width 4 height 4
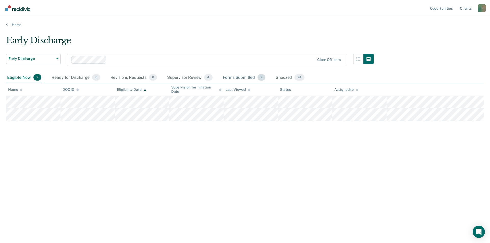
click at [244, 79] on div "Forms Submitted 2" at bounding box center [244, 77] width 45 height 11
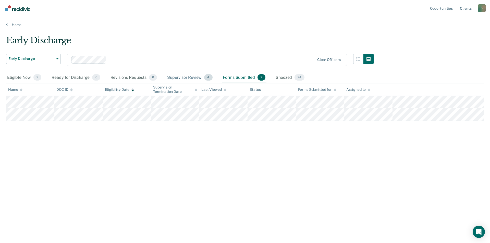
click at [184, 81] on div "Supervisor Review 4" at bounding box center [190, 77] width 48 height 11
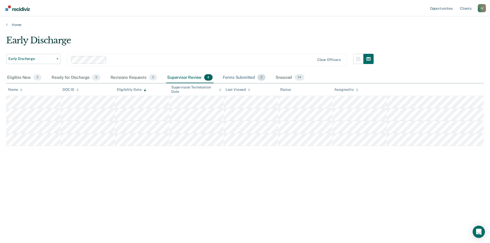
click at [222, 78] on div "Forms Submitted 2" at bounding box center [244, 77] width 45 height 11
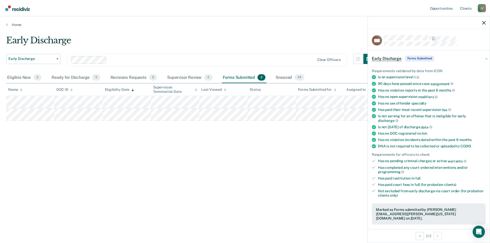
scroll to position [102, 0]
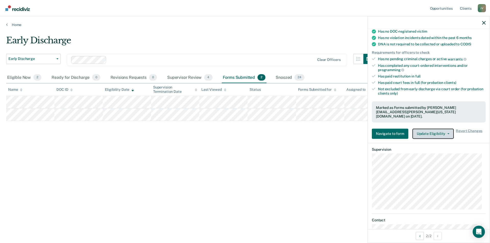
click at [430, 129] on button "Update Eligibility" at bounding box center [433, 134] width 41 height 10
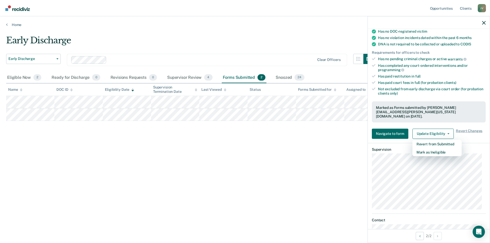
click at [321, 149] on div "Early Discharge Early Discharge Early Discharge Supervision Level Downgrade Cle…" at bounding box center [245, 120] width 478 height 170
click at [313, 163] on div "Early Discharge Early Discharge Early Discharge Supervision Level Downgrade Cle…" at bounding box center [245, 120] width 478 height 170
click at [483, 21] on icon "button" at bounding box center [485, 23] width 4 height 4
